Goal: Find specific page/section: Find specific page/section

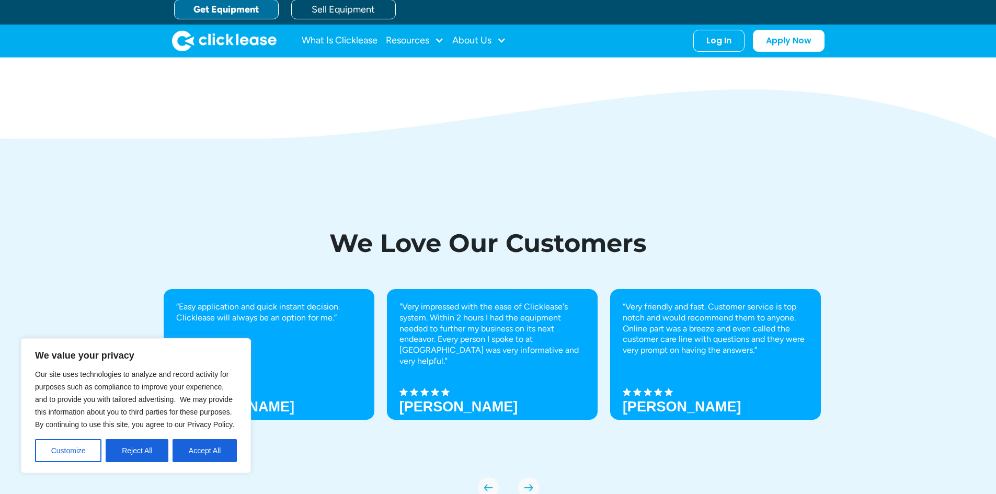
scroll to position [3530, 0]
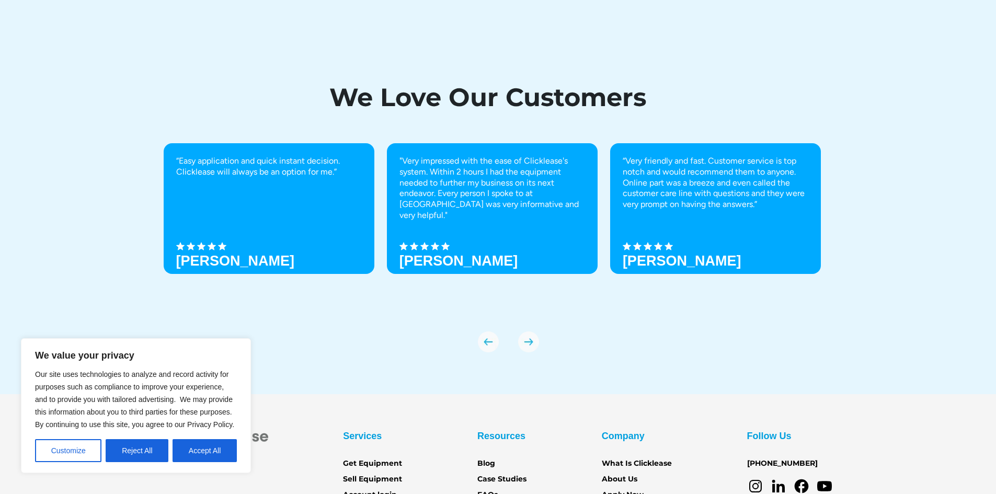
click at [368, 361] on div "We Love Our Customers “Easy application and quick instant decision. Clicklease …" at bounding box center [499, 213] width 670 height 362
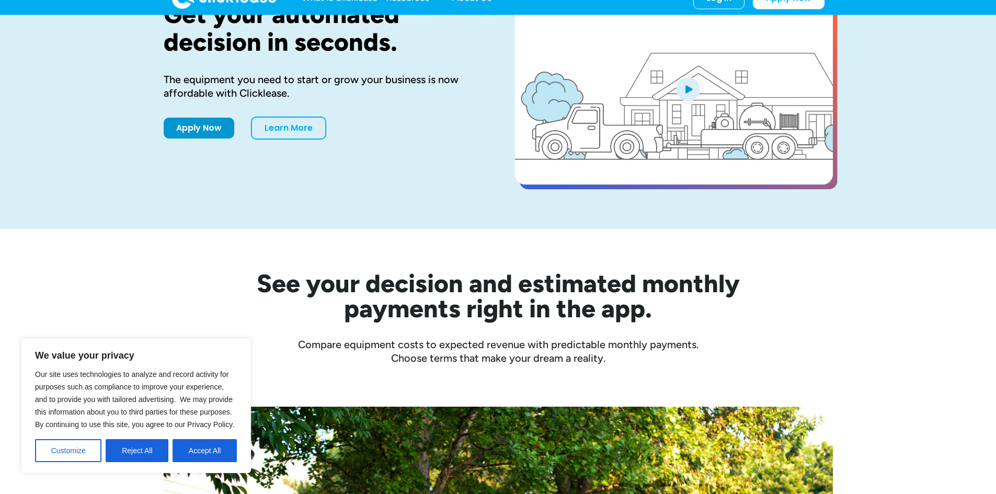
scroll to position [0, 0]
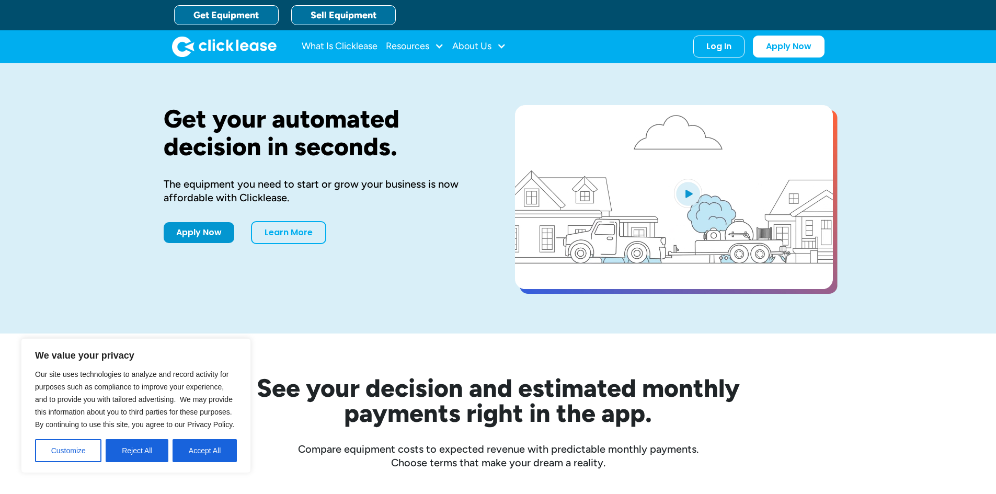
click at [339, 13] on link "Sell Equipment" at bounding box center [343, 15] width 105 height 20
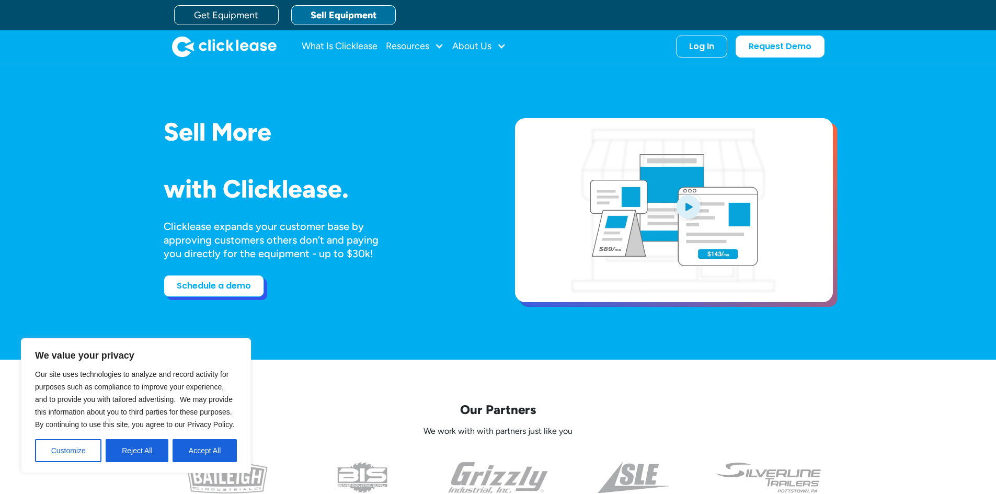
click at [224, 288] on link "Schedule a demo" at bounding box center [214, 286] width 100 height 22
